Goal: Navigation & Orientation: Find specific page/section

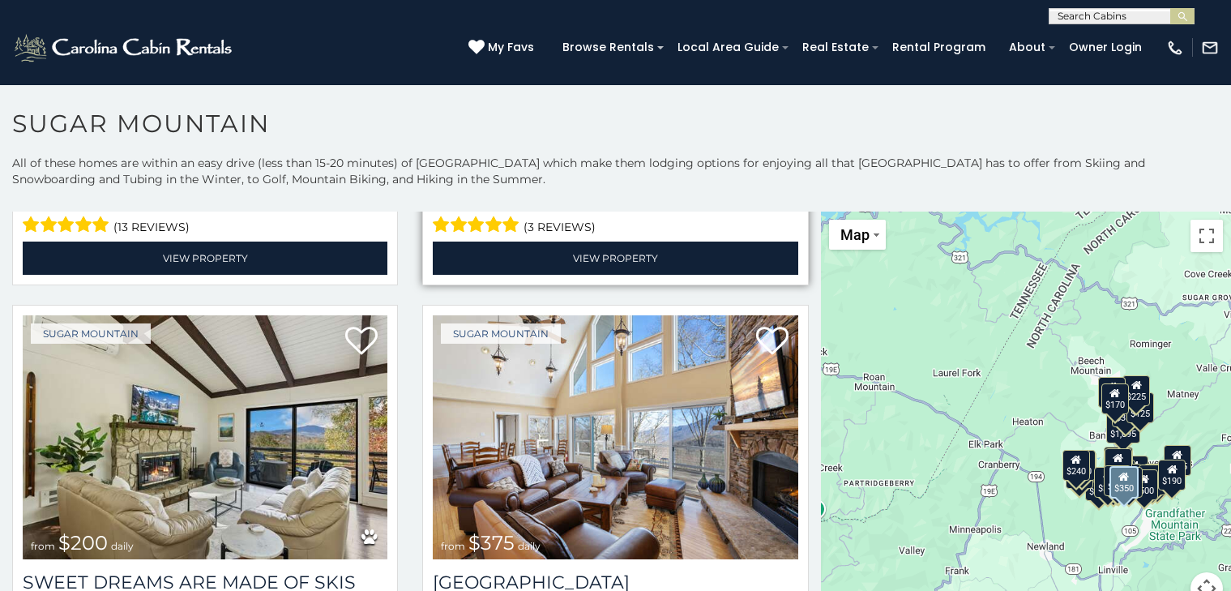
scroll to position [749, 0]
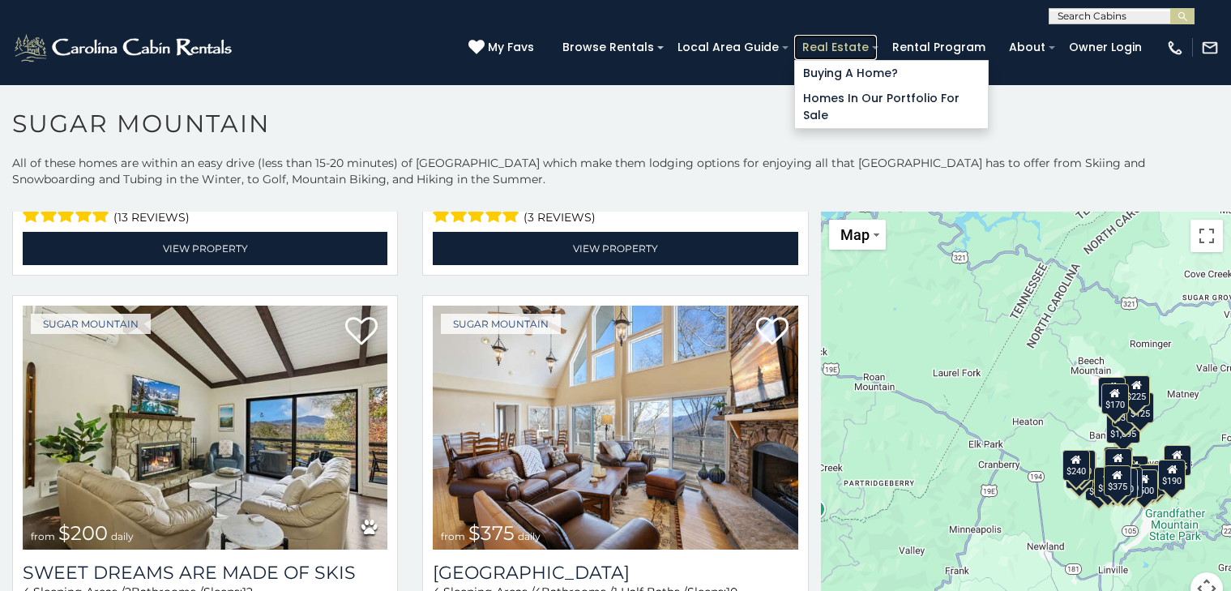
click at [821, 40] on link "Real Estate" at bounding box center [836, 47] width 83 height 25
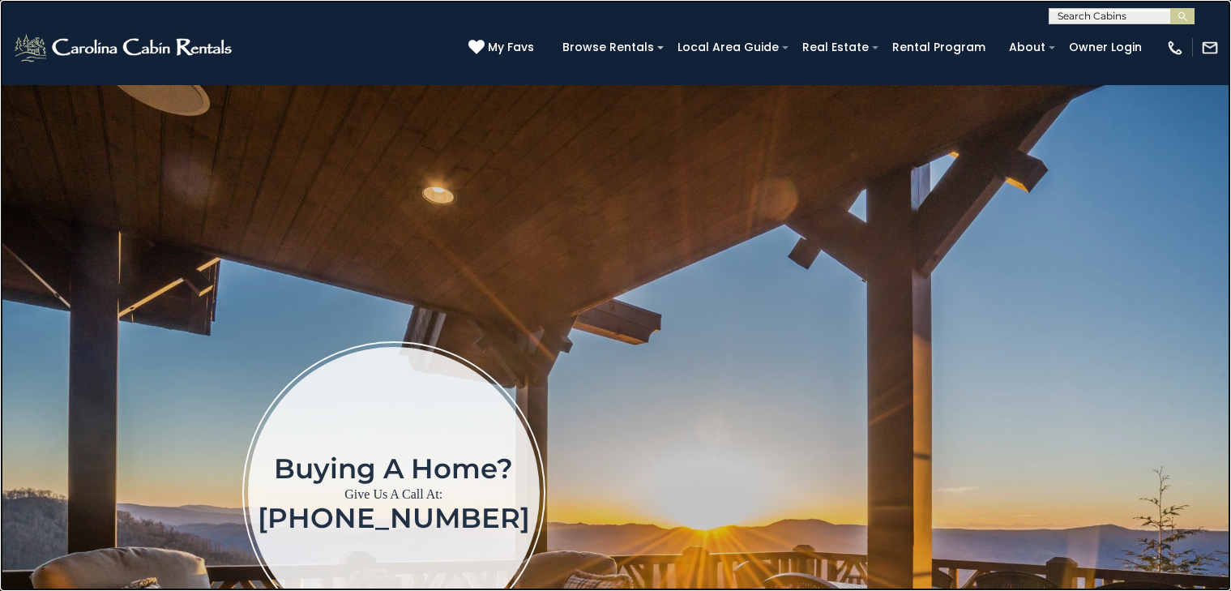
click at [17, 54] on link at bounding box center [615, 295] width 1231 height 591
